Goal: Find specific page/section: Find specific page/section

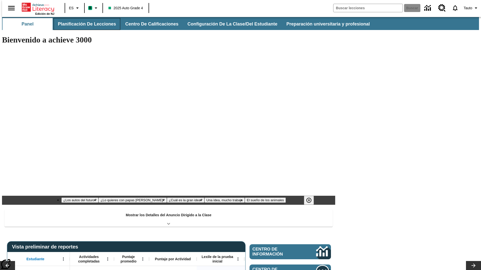
click at [84, 24] on button "Planificación de lecciones" at bounding box center [87, 24] width 67 height 12
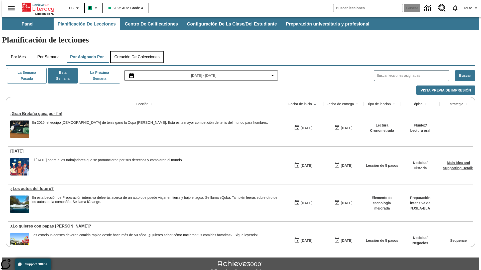
click at [137, 51] on button "Creación de colecciones" at bounding box center [136, 57] width 53 height 12
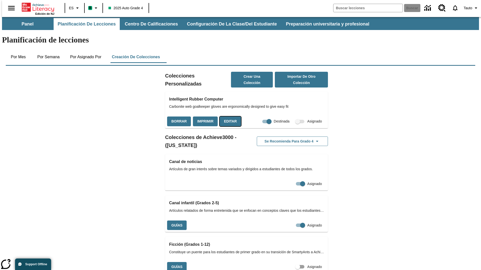
click at [229, 117] on button "Editar" at bounding box center [230, 122] width 21 height 10
